Goal: Navigation & Orientation: Find specific page/section

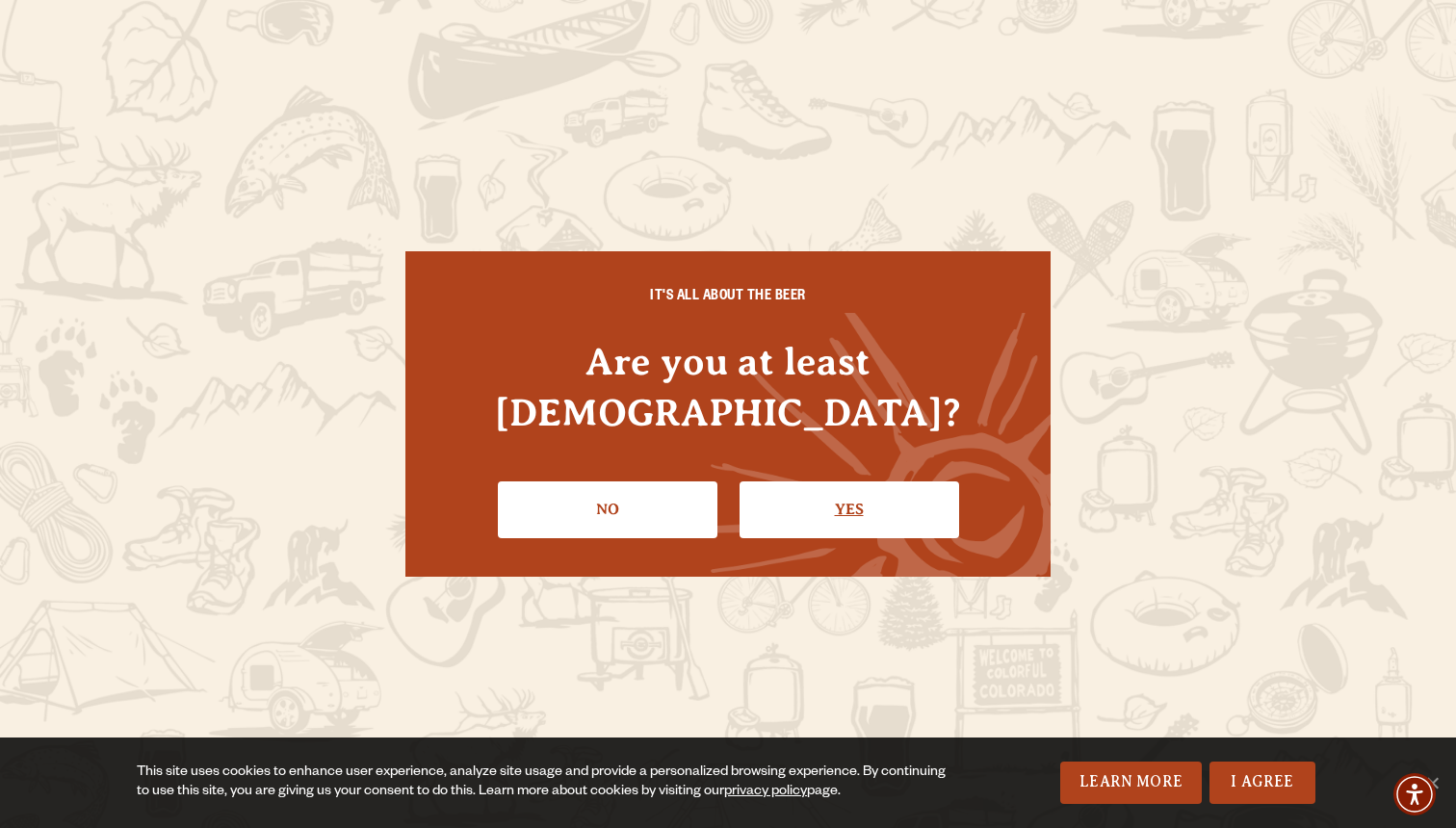
click at [855, 501] on link "Yes" at bounding box center [849, 509] width 219 height 56
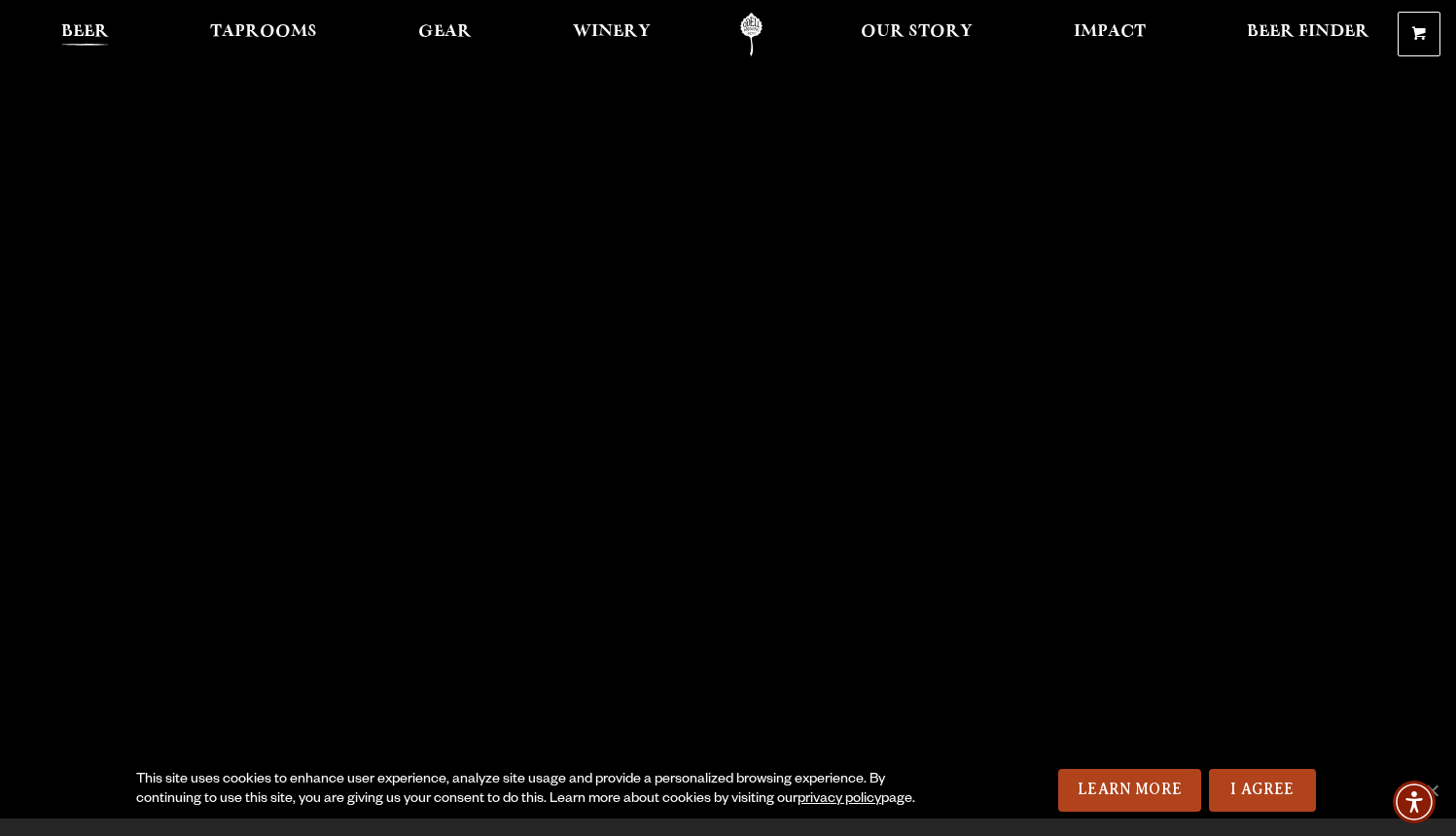
click at [96, 31] on span "Beer" at bounding box center [85, 32] width 48 height 16
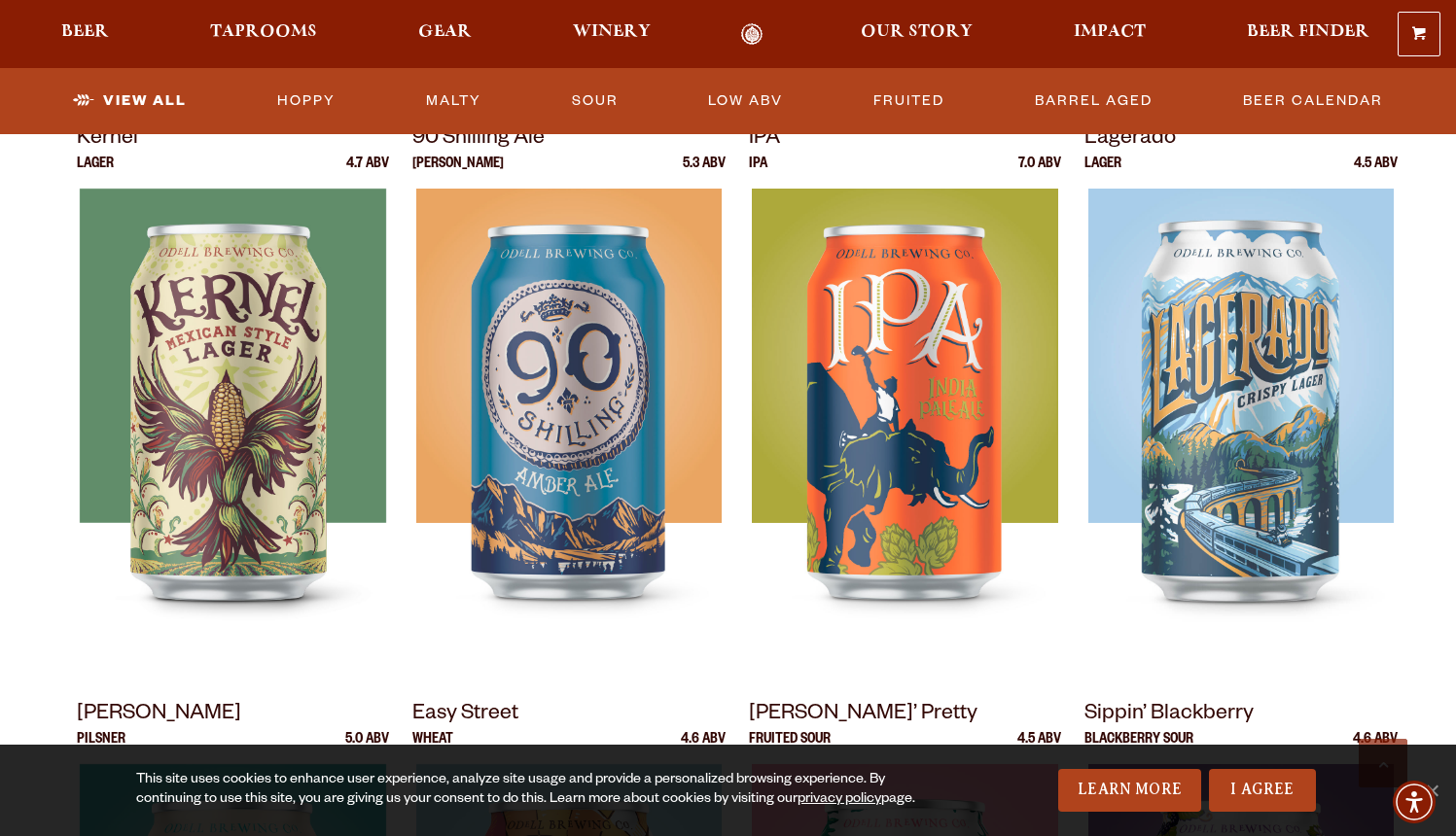
scroll to position [714, 0]
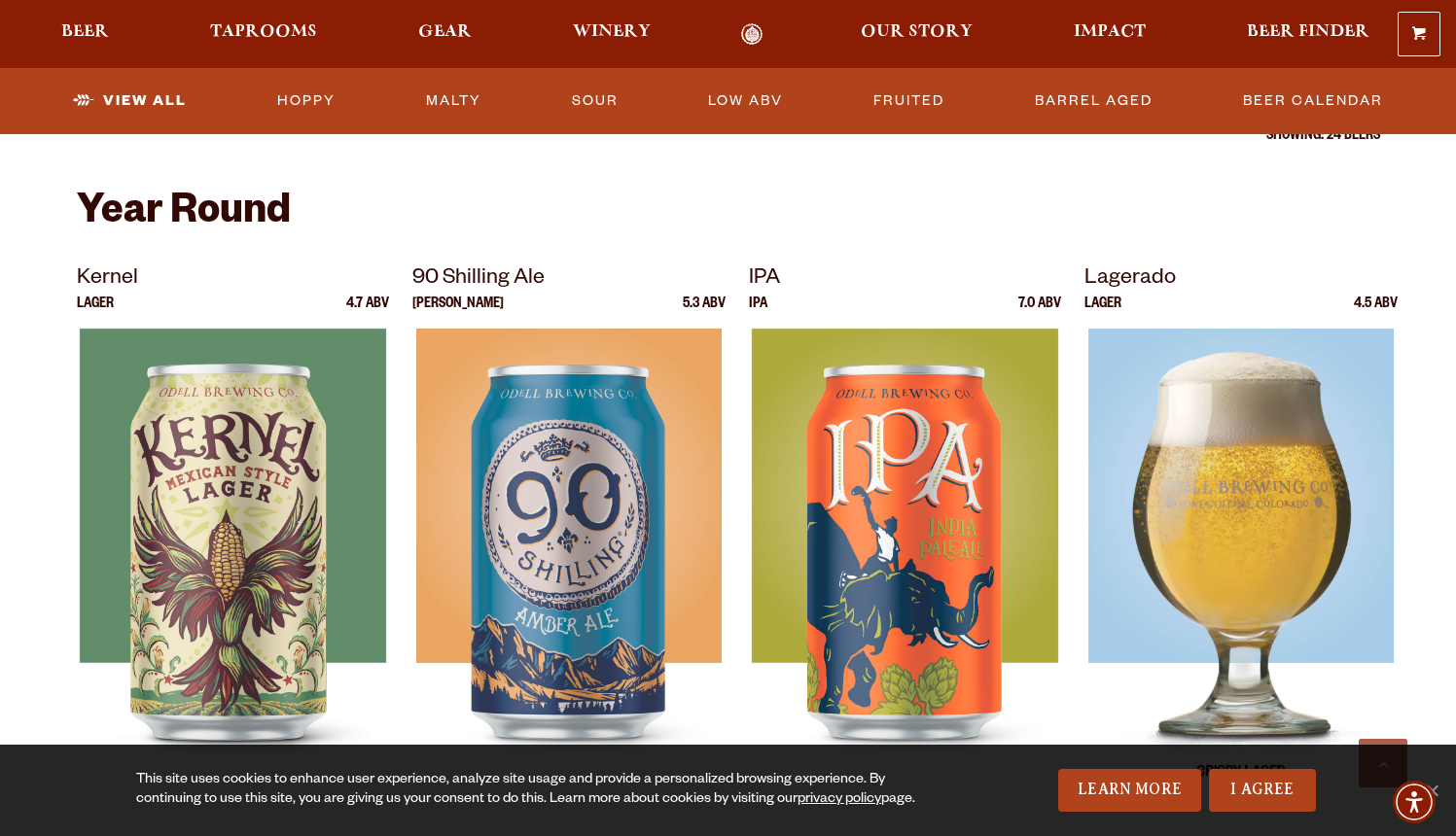
click at [1245, 467] on img at bounding box center [1240, 572] width 305 height 487
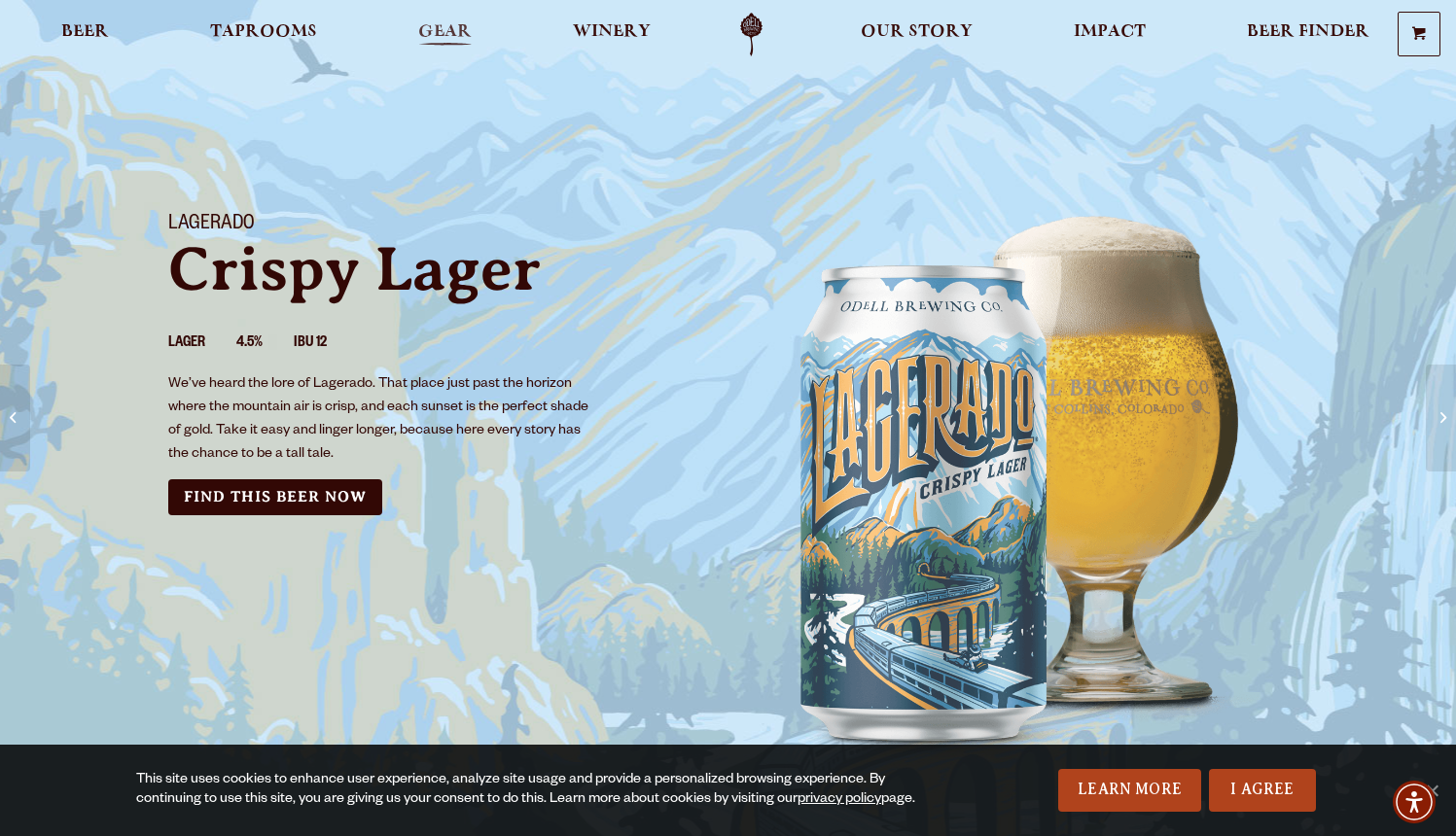
click at [446, 40] on span "Gear" at bounding box center [445, 32] width 54 height 16
